Goal: Task Accomplishment & Management: Manage account settings

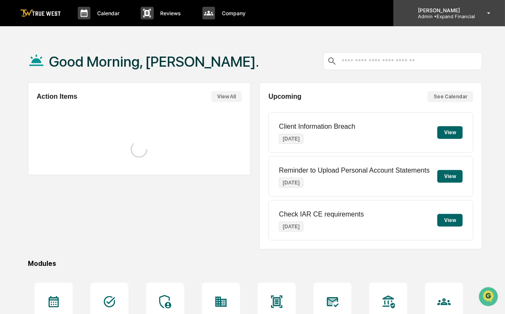
click at [433, 16] on p "Admin • Expand Financial" at bounding box center [443, 17] width 64 height 6
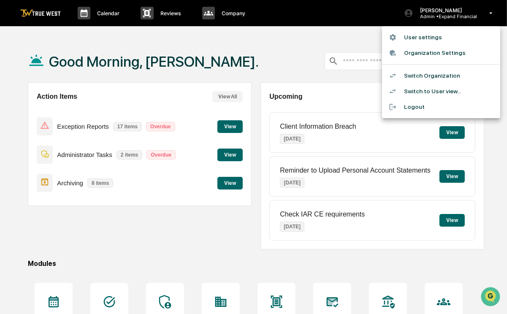
click at [160, 36] on div at bounding box center [253, 157] width 507 height 314
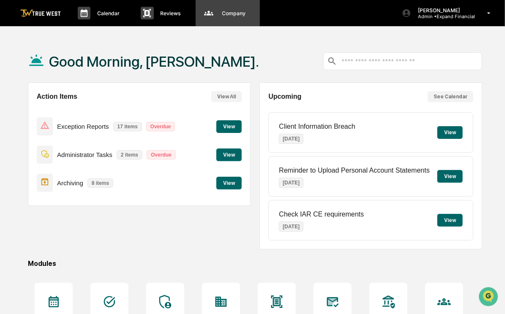
click at [233, 18] on div "Company People, Data, Settings" at bounding box center [227, 13] width 56 height 13
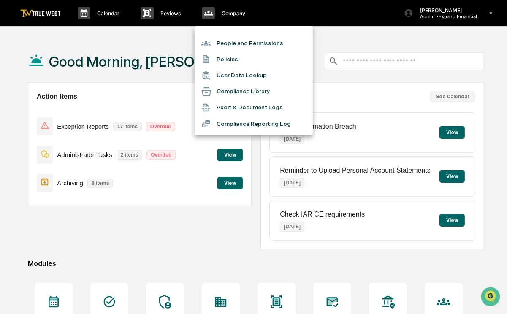
click at [232, 40] on li "People and Permissions" at bounding box center [254, 43] width 118 height 16
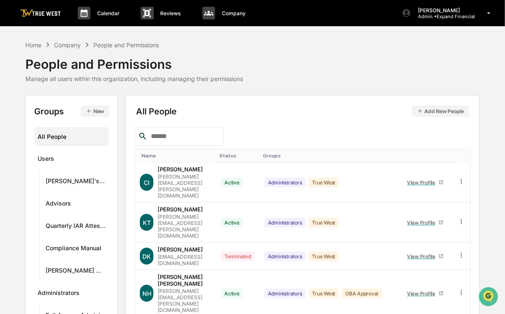
click at [290, 69] on div "Home Company People and Permissions People and Permissions Manage all users wit…" at bounding box center [252, 61] width 454 height 42
click at [334, 53] on div "Home Company People and Permissions People and Permissions Manage all users wit…" at bounding box center [252, 61] width 454 height 42
click at [376, 59] on div "Home Company People and Permissions People and Permissions Manage all users wit…" at bounding box center [252, 61] width 454 height 42
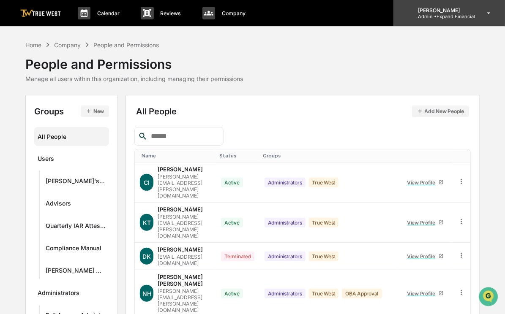
click at [444, 19] on p "Admin • Expand Financial" at bounding box center [443, 17] width 64 height 6
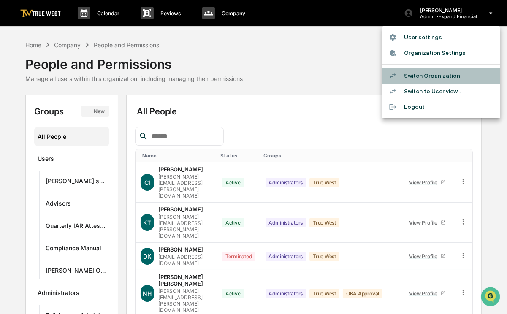
click at [418, 73] on li "Switch Organization" at bounding box center [441, 76] width 118 height 16
